Goal: Navigation & Orientation: Find specific page/section

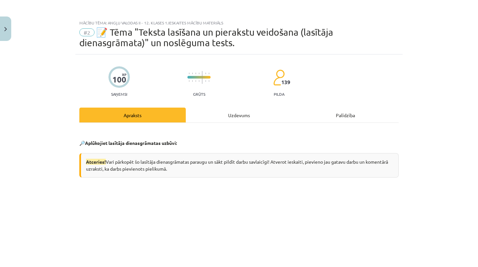
click at [9, 30] on button "Close" at bounding box center [5, 29] width 11 height 24
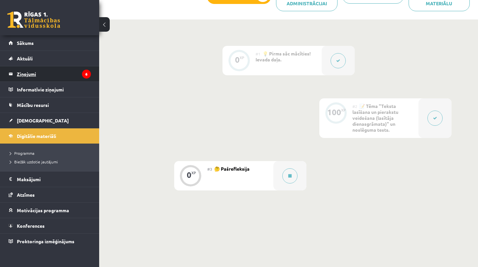
click at [40, 73] on legend "Ziņojumi 6" at bounding box center [54, 73] width 74 height 15
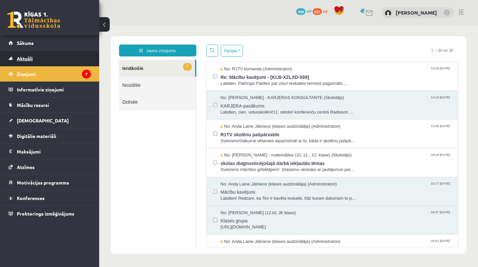
click at [57, 60] on link "Aktuāli" at bounding box center [50, 58] width 82 height 15
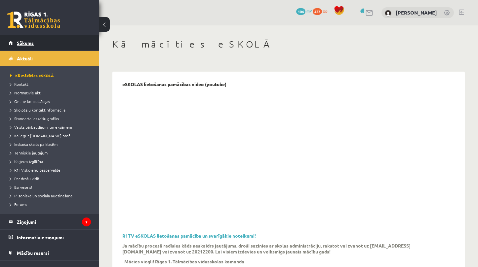
click at [37, 42] on link "Sākums" at bounding box center [50, 42] width 82 height 15
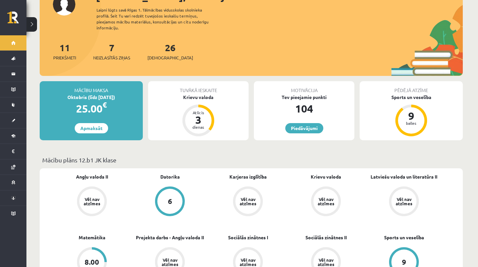
scroll to position [72, 0]
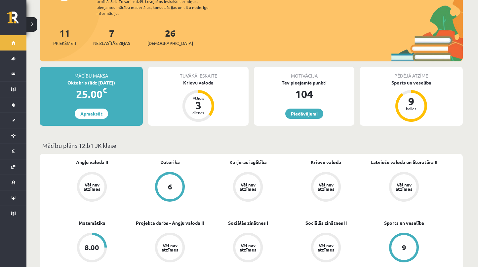
click at [206, 79] on div "Krievu valoda" at bounding box center [198, 82] width 100 height 7
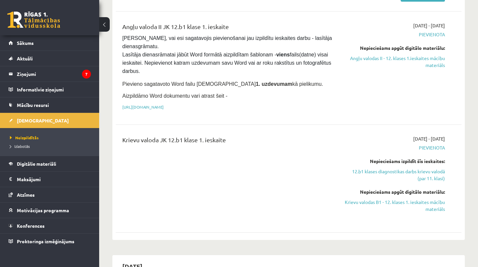
scroll to position [217, 0]
